Goal: Information Seeking & Learning: Learn about a topic

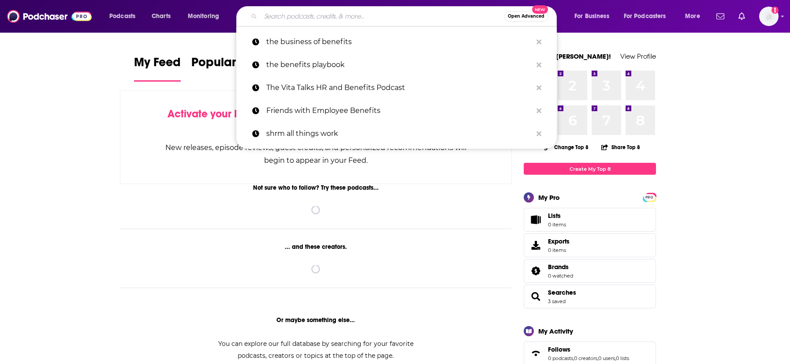
click at [291, 20] on input "Search podcasts, credits, & more..." at bounding box center [382, 16] width 243 height 14
paste input "Broad Ideas with [PERSON_NAME] & [PERSON_NAME]"
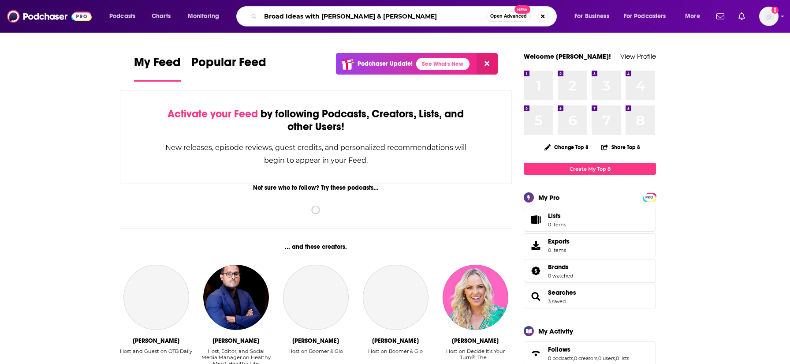
type input "Broad Ideas with [PERSON_NAME] & [PERSON_NAME]"
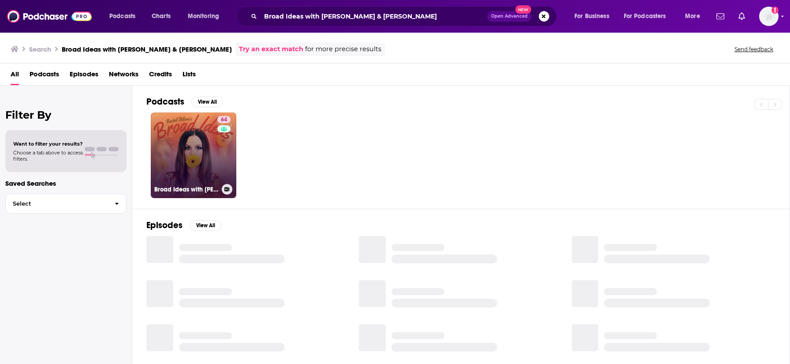
click at [201, 155] on link "64 Broad Ideas with Rachel Bilson & Olivia Allen" at bounding box center [194, 155] width 86 height 86
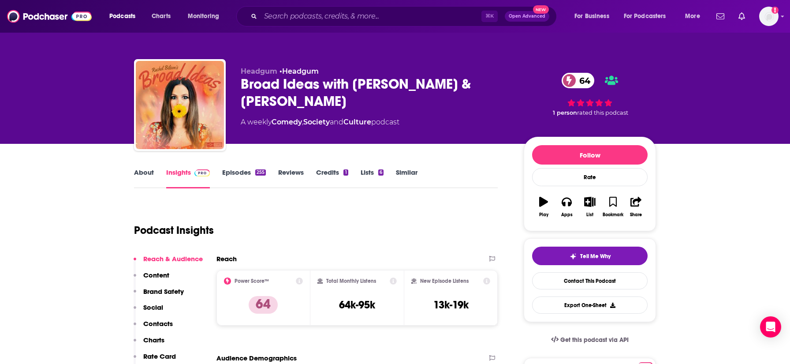
scroll to position [91, 0]
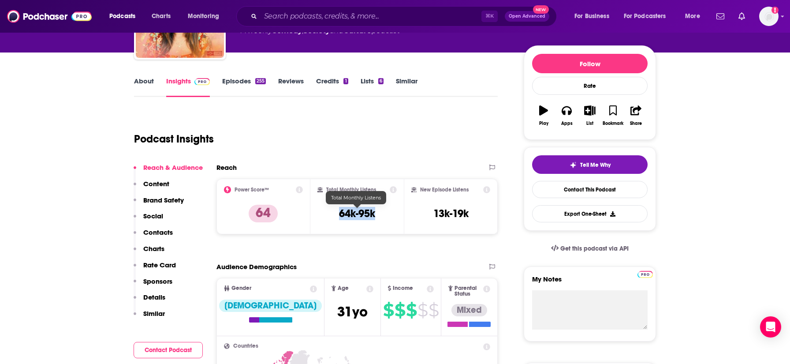
drag, startPoint x: 323, startPoint y: 215, endPoint x: 387, endPoint y: 214, distance: 64.8
click at [387, 215] on div "Total Monthly Listens 64k-95k" at bounding box center [357, 206] width 80 height 41
copy h3 "64k-95k"
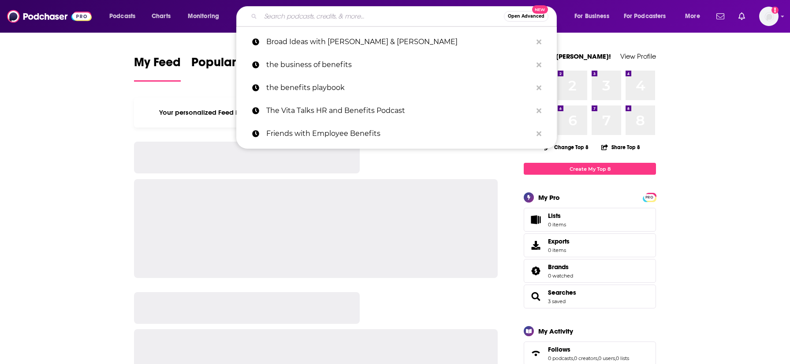
click at [351, 19] on input "Search podcasts, credits, & more..." at bounding box center [382, 16] width 243 height 14
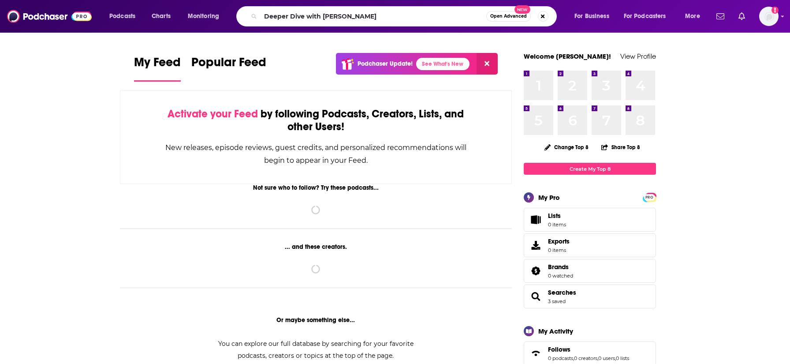
type input "Deeper Dive with [PERSON_NAME]"
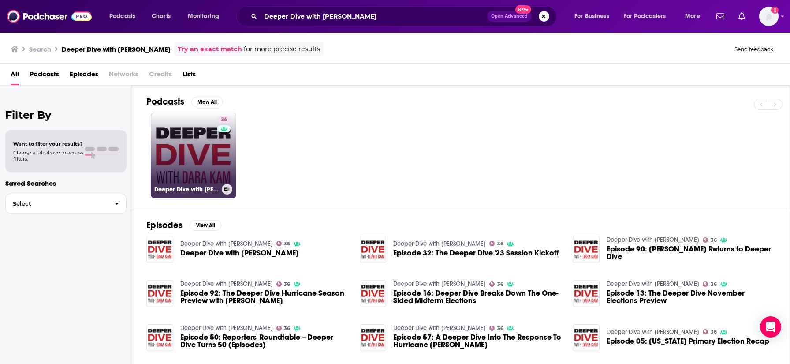
click at [190, 145] on link "36 Deeper Dive with [PERSON_NAME]" at bounding box center [194, 155] width 86 height 86
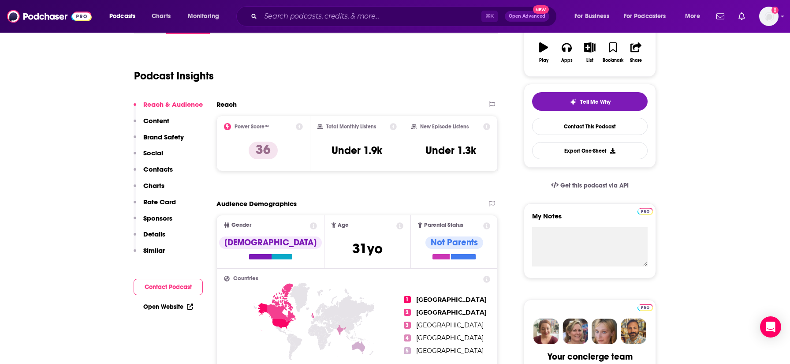
scroll to position [157, 0]
